Goal: Transaction & Acquisition: Subscribe to service/newsletter

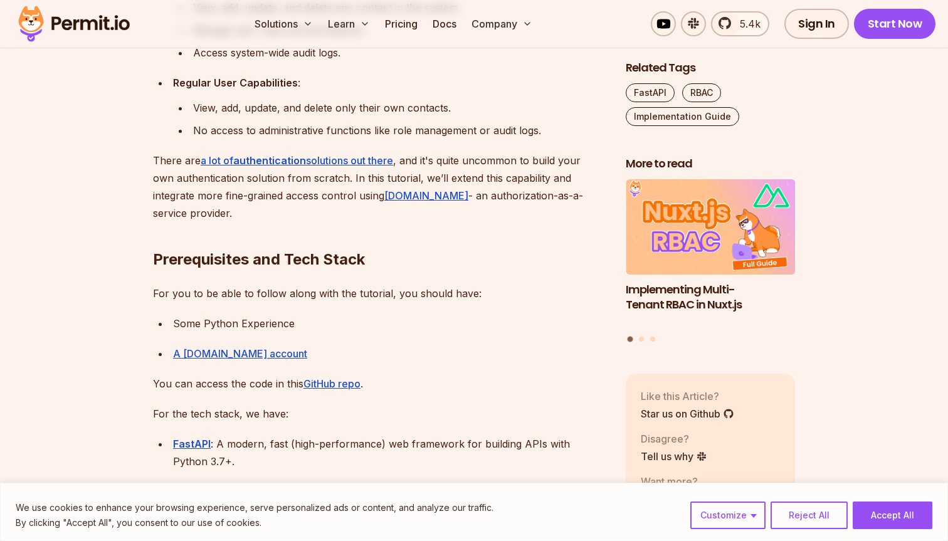
scroll to position [1177, 0]
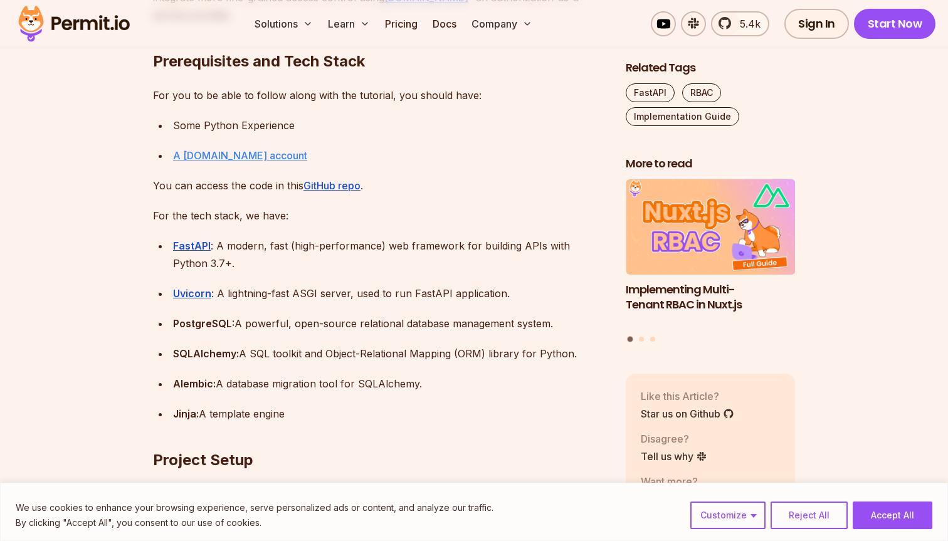
click at [234, 158] on link "A Permit.io account" at bounding box center [240, 155] width 134 height 13
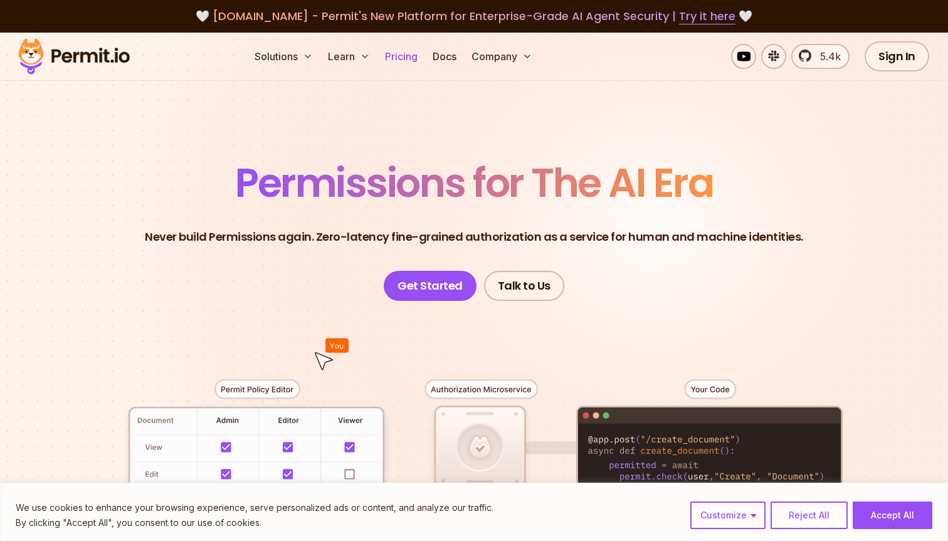
click at [406, 58] on link "Pricing" at bounding box center [401, 56] width 43 height 25
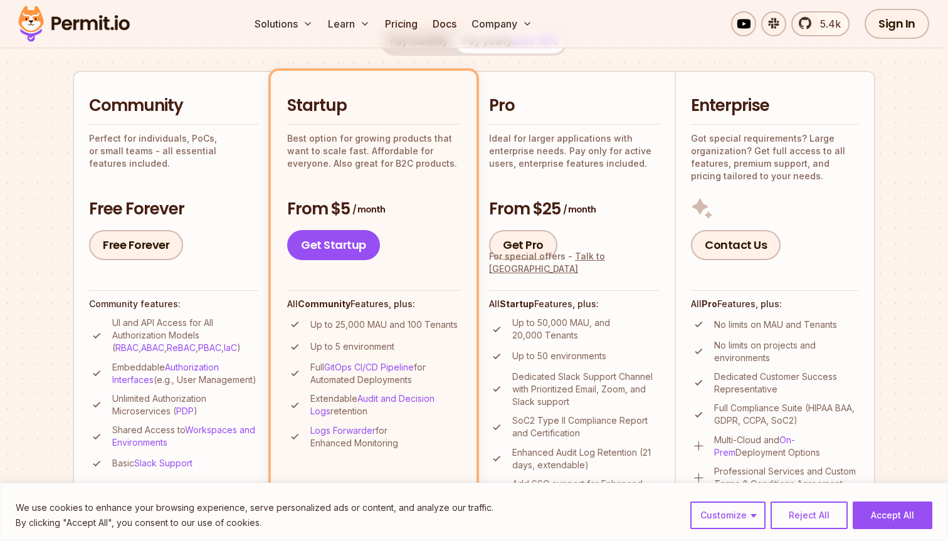
scroll to position [266, 0]
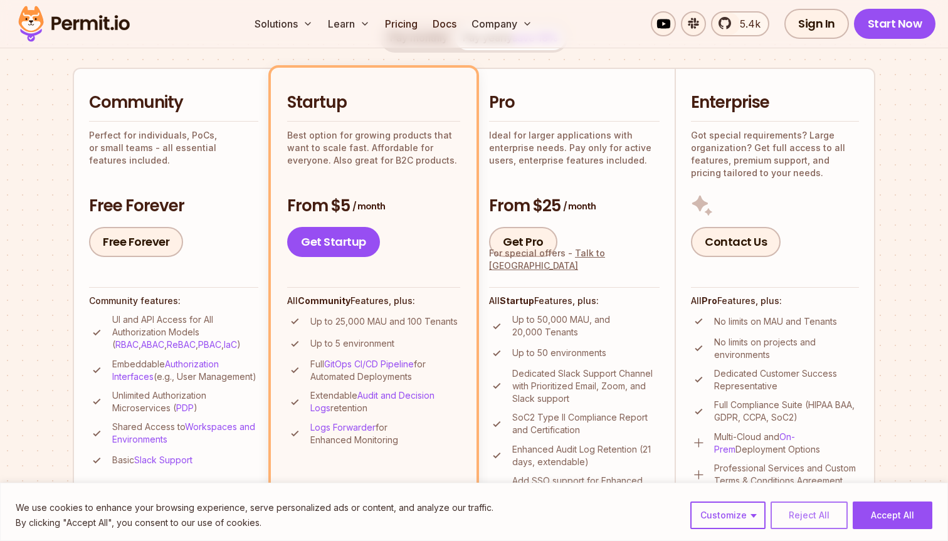
click at [810, 518] on button "Reject All" at bounding box center [808, 515] width 77 height 28
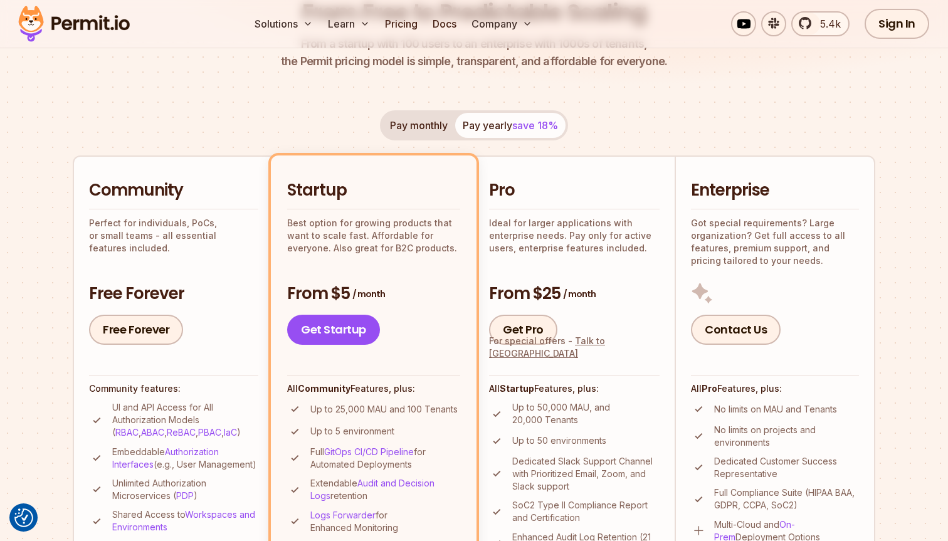
scroll to position [182, 0]
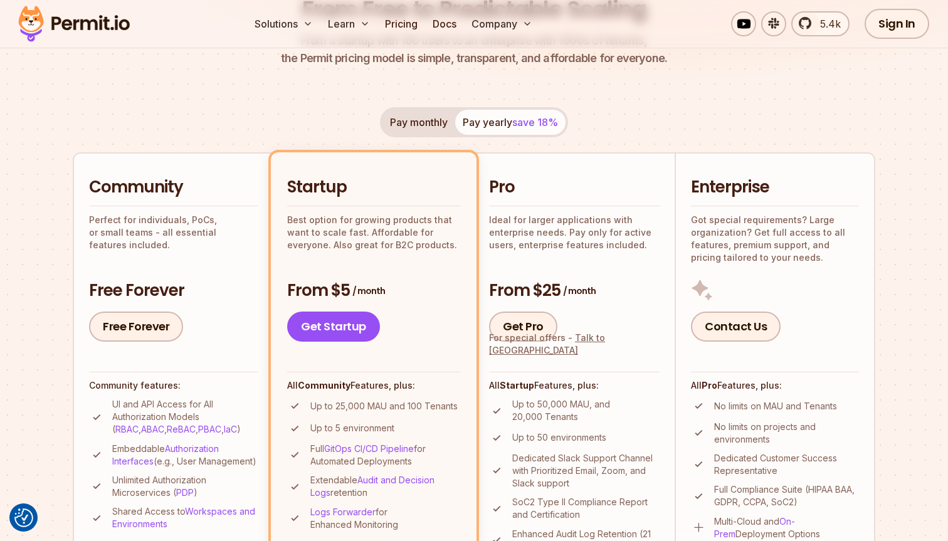
click at [420, 132] on button "Pay monthly" at bounding box center [418, 122] width 73 height 25
click at [482, 126] on button "Pay yearly save 18%" at bounding box center [510, 122] width 110 height 25
click at [420, 131] on button "Pay monthly" at bounding box center [418, 122] width 73 height 25
click at [481, 127] on button "Pay yearly save 18%" at bounding box center [510, 122] width 110 height 25
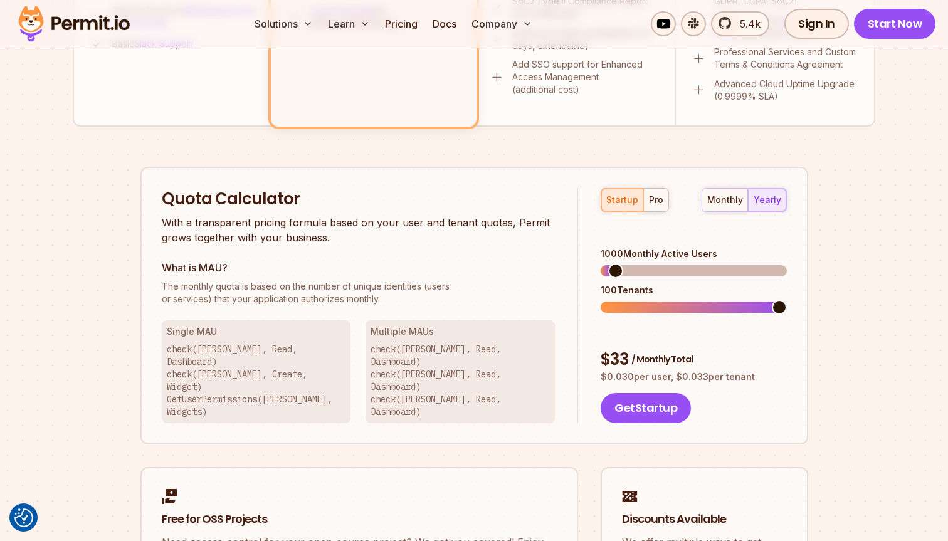
scroll to position [672, 0]
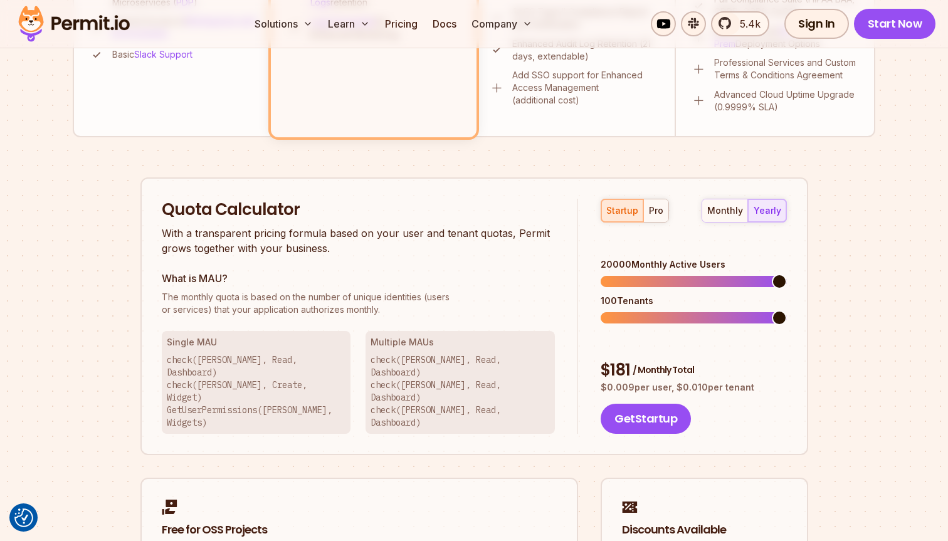
click at [787, 274] on span at bounding box center [779, 281] width 15 height 15
click at [658, 211] on div "pro" at bounding box center [656, 210] width 14 height 13
click at [787, 274] on span at bounding box center [779, 281] width 15 height 15
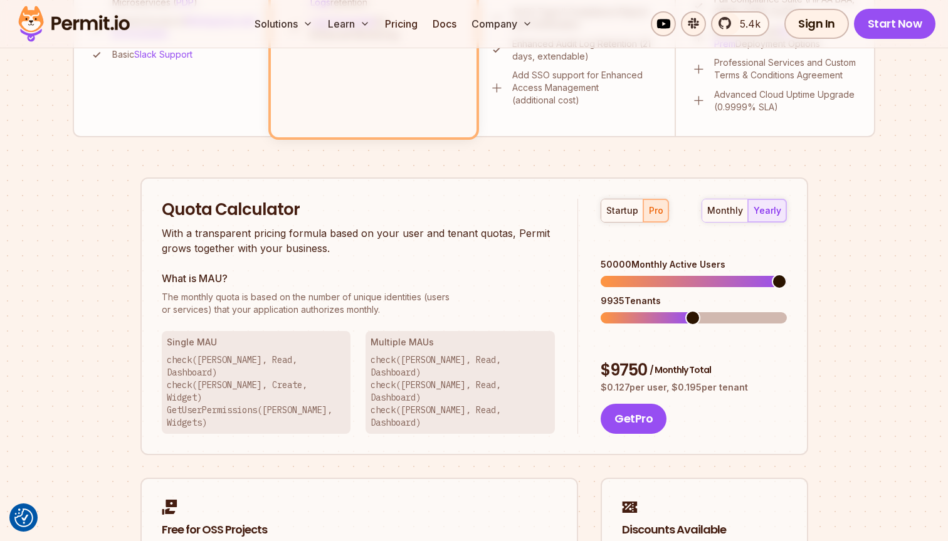
click at [691, 310] on span at bounding box center [692, 317] width 15 height 15
click at [659, 310] on span at bounding box center [666, 317] width 15 height 15
